Goal: Task Accomplishment & Management: Complete application form

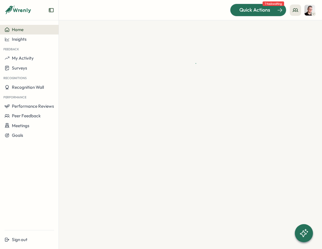
click at [265, 8] on span "Quick Actions" at bounding box center [254, 9] width 31 height 7
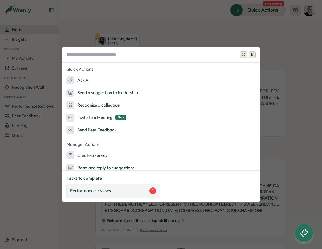
click at [119, 192] on div "Performance reviews 1" at bounding box center [113, 191] width 86 height 7
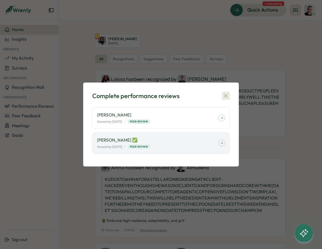
click at [227, 95] on icon "button" at bounding box center [225, 96] width 3 height 3
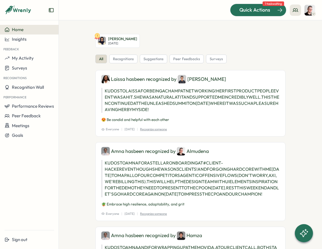
click at [272, 10] on div "Quick Actions" at bounding box center [254, 9] width 51 height 7
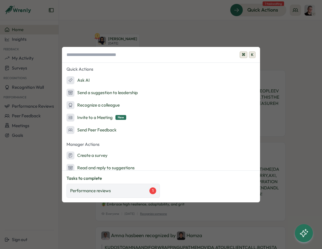
click at [136, 192] on div "Performance reviews 1" at bounding box center [113, 191] width 86 height 7
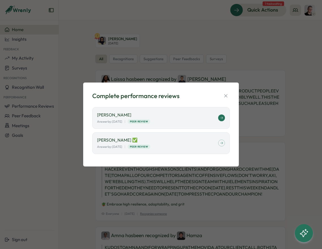
click at [165, 117] on p "Francisco Afonso" at bounding box center [157, 115] width 121 height 6
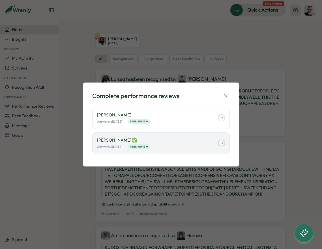
click at [226, 92] on div "Complete performance reviews" at bounding box center [161, 96] width 138 height 9
click at [226, 95] on icon "button" at bounding box center [226, 96] width 6 height 6
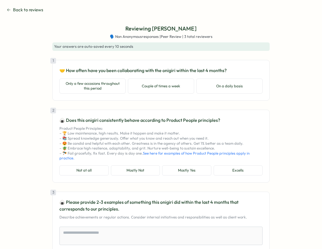
type textarea "*"
